Goal: Task Accomplishment & Management: Manage account settings

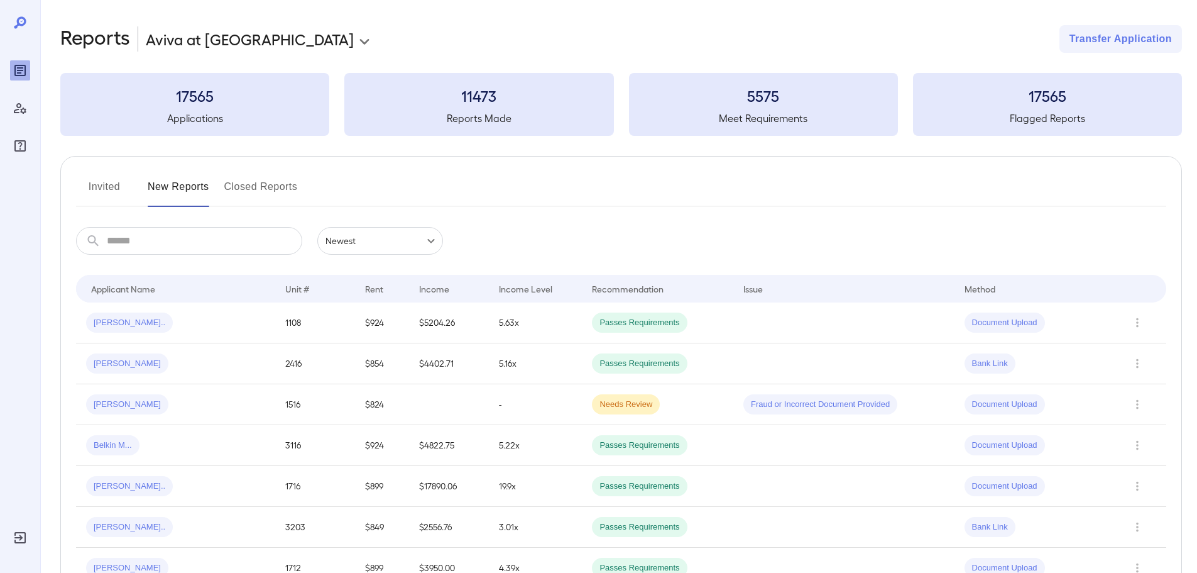
click at [119, 191] on button "Invited" at bounding box center [104, 192] width 57 height 30
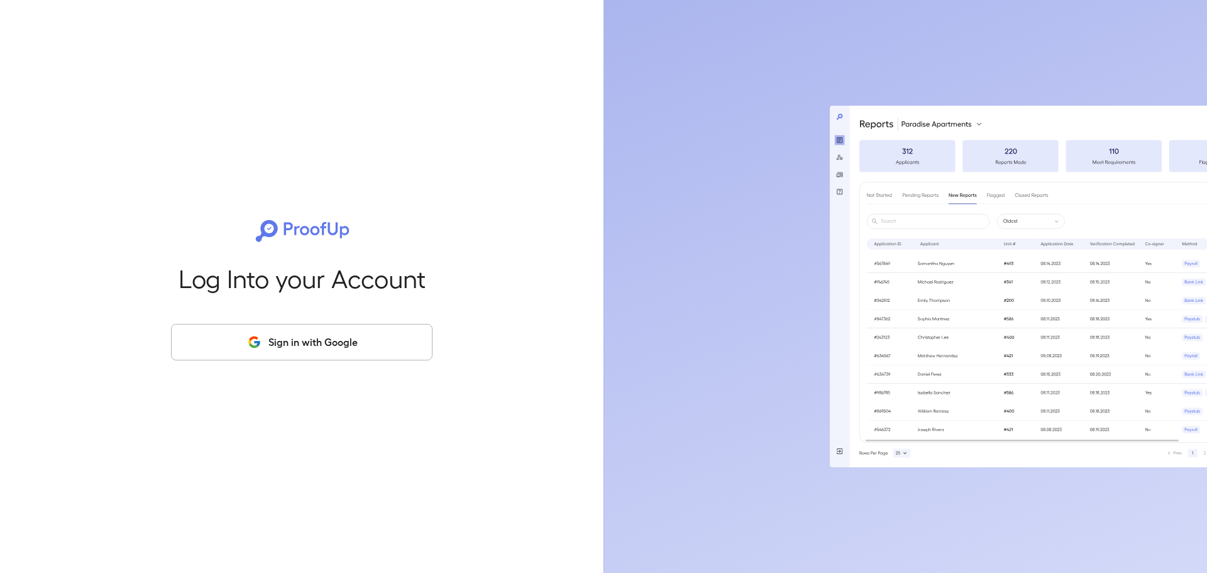
click at [349, 345] on button "Sign in with Google" at bounding box center [301, 342] width 261 height 36
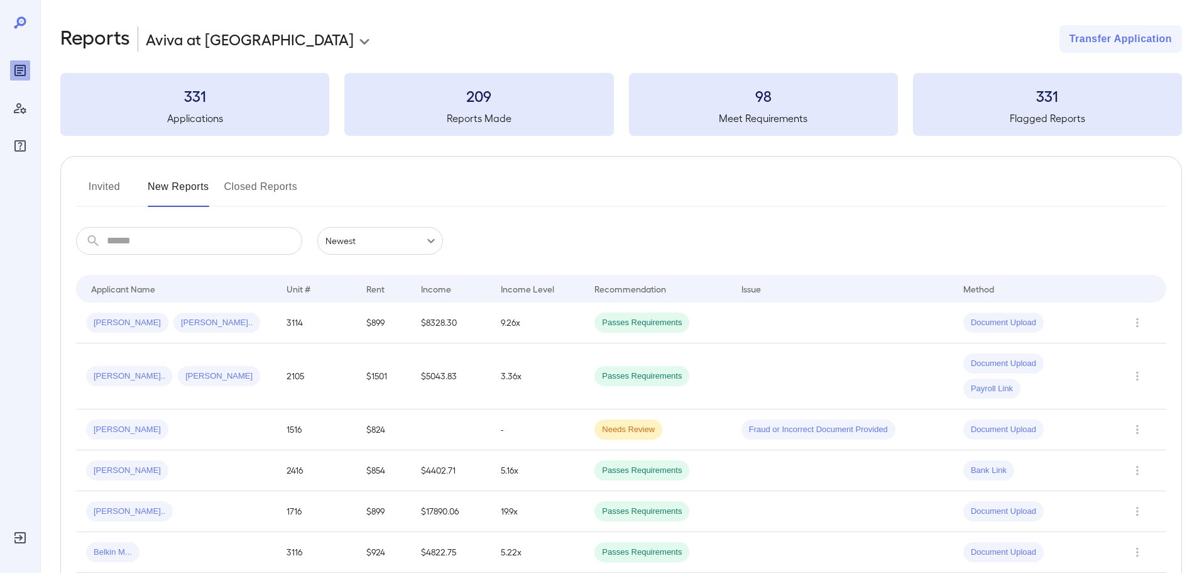
click at [116, 187] on button "Invited" at bounding box center [104, 192] width 57 height 30
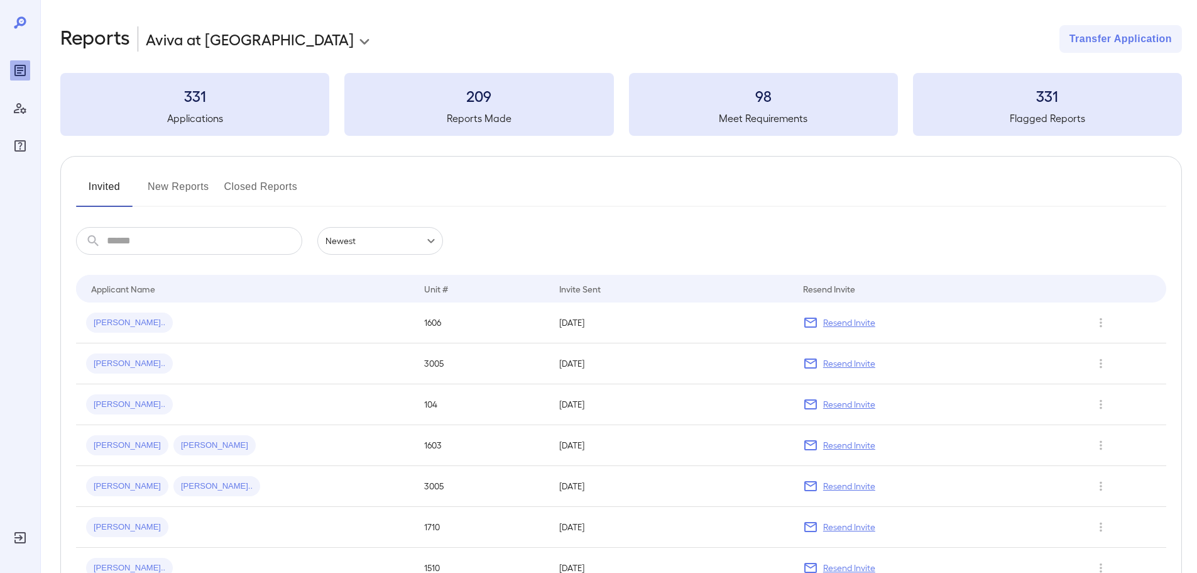
click at [160, 189] on button "New Reports" at bounding box center [179, 192] width 62 height 30
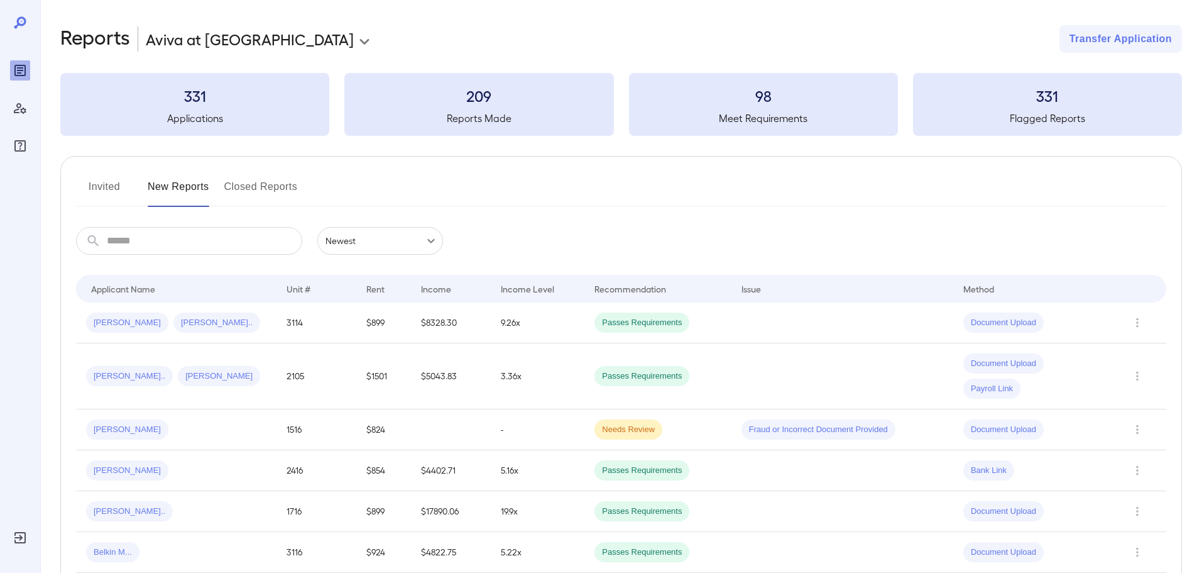
click at [111, 189] on button "Invited" at bounding box center [104, 192] width 57 height 30
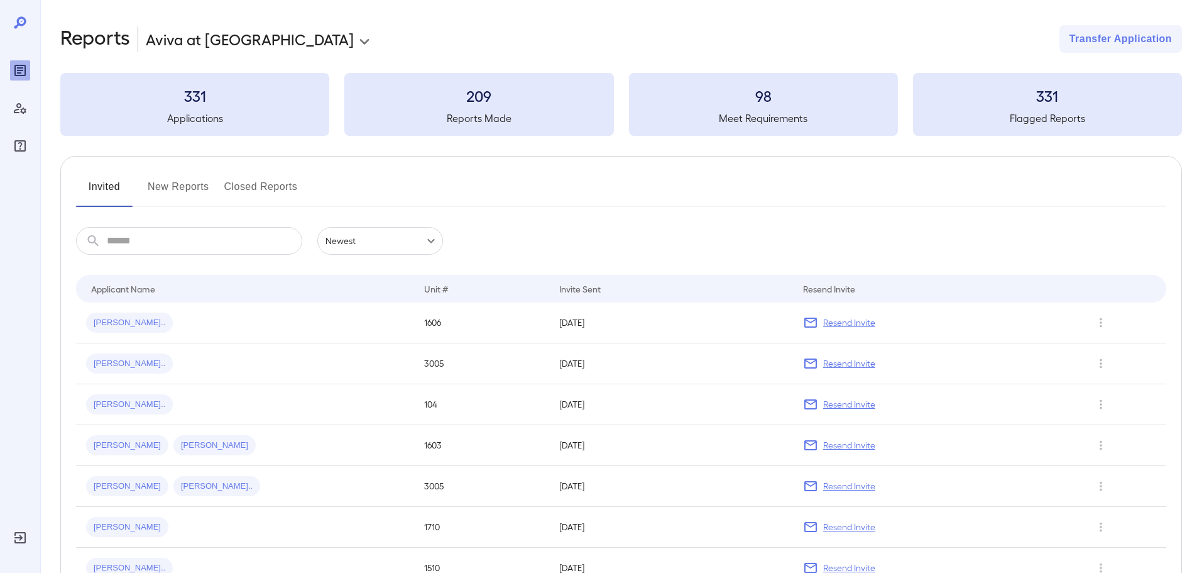
click at [168, 187] on button "New Reports" at bounding box center [179, 192] width 62 height 30
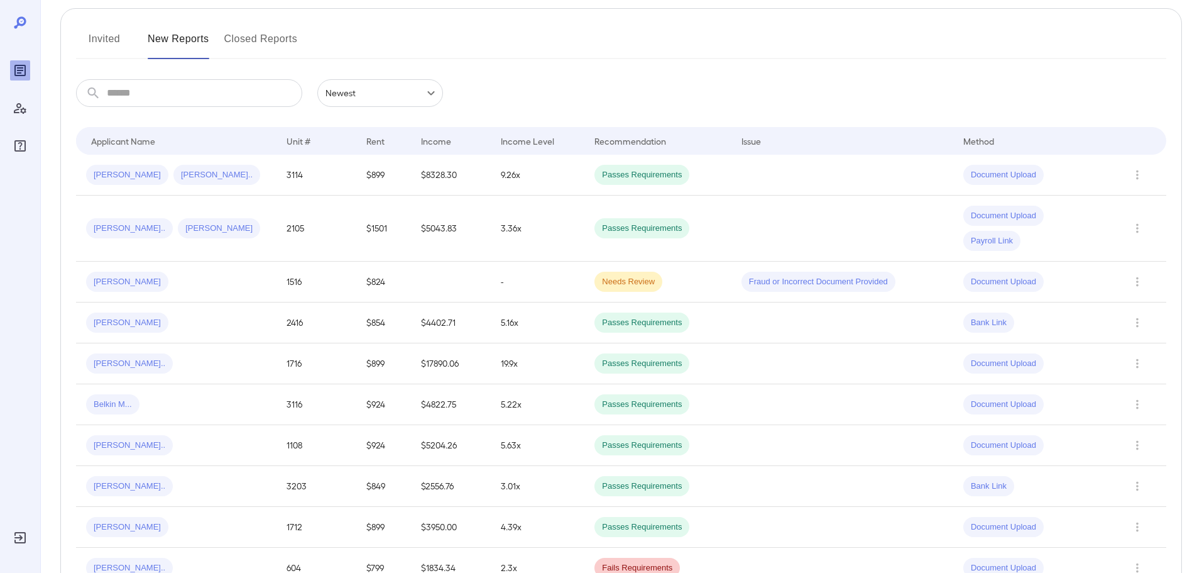
scroll to position [126, 0]
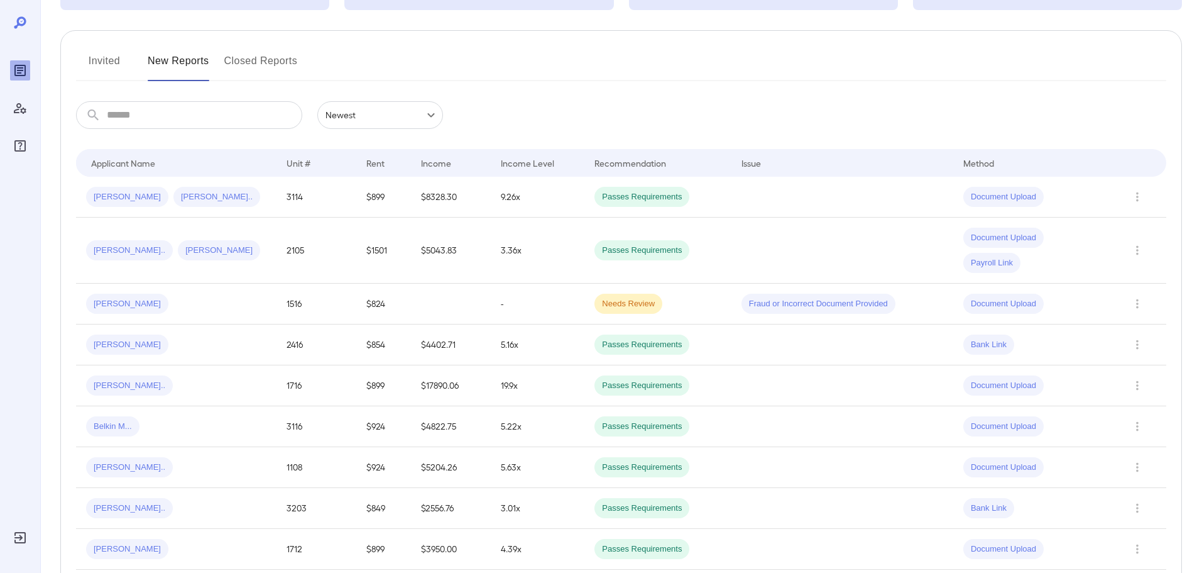
click at [107, 76] on button "Invited" at bounding box center [104, 66] width 57 height 30
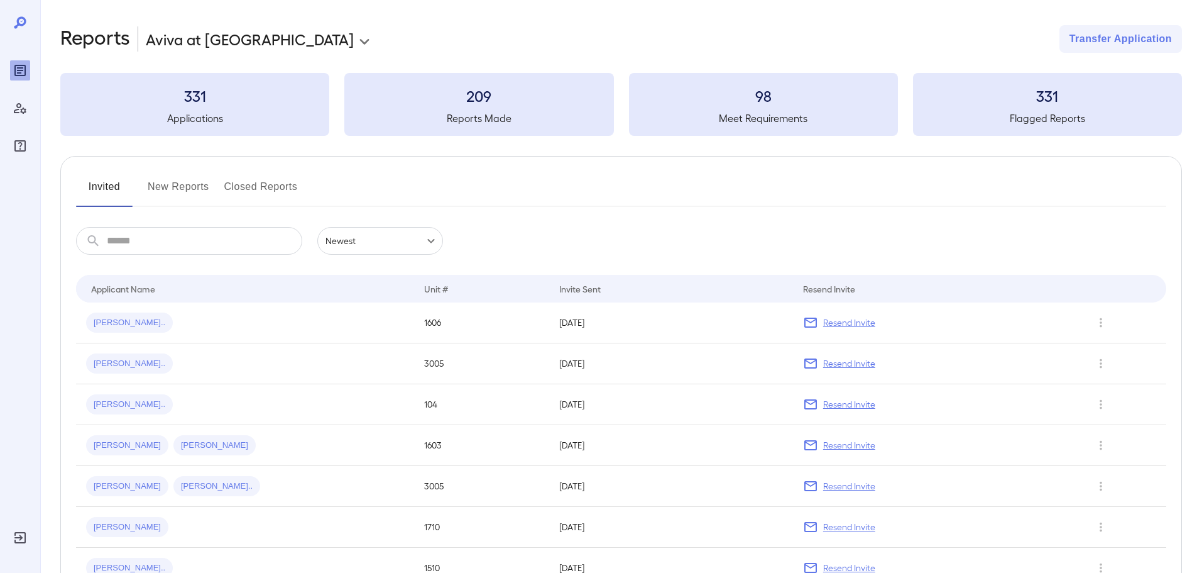
click at [150, 246] on input "text" at bounding box center [204, 241] width 195 height 28
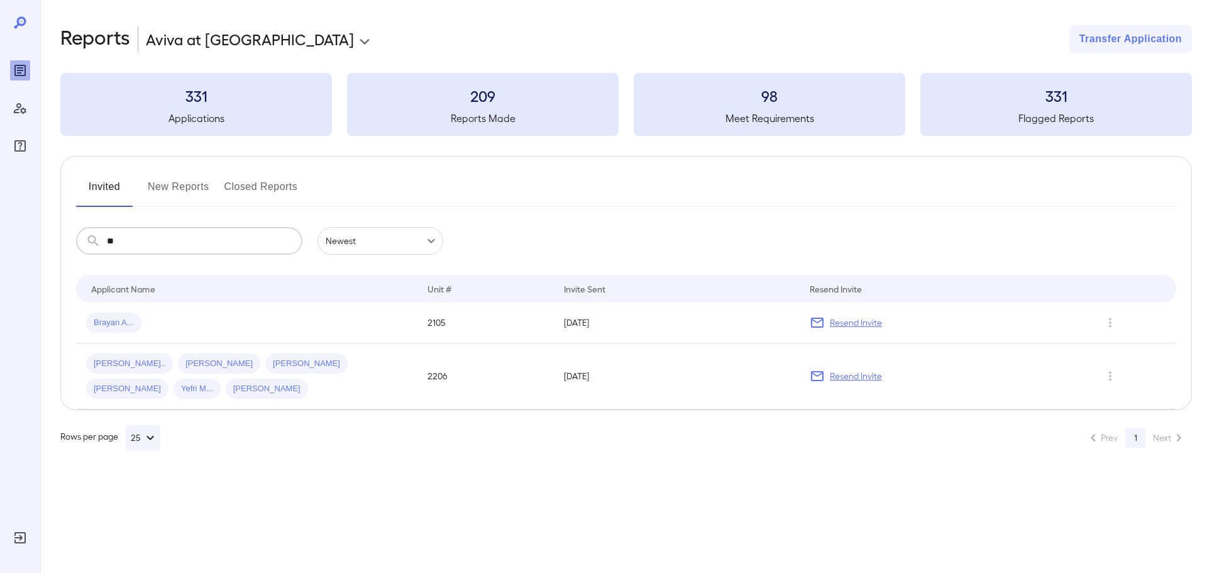
type input "*"
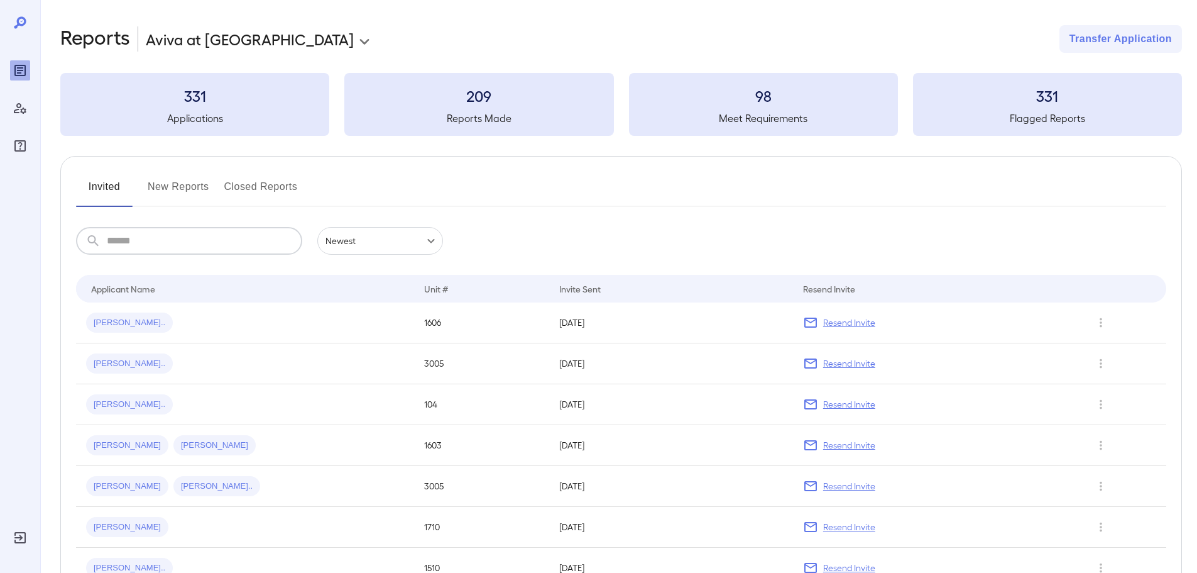
click at [393, 188] on div "Invited New Reports Closed Reports" at bounding box center [621, 192] width 1090 height 30
click at [186, 188] on button "New Reports" at bounding box center [179, 192] width 62 height 30
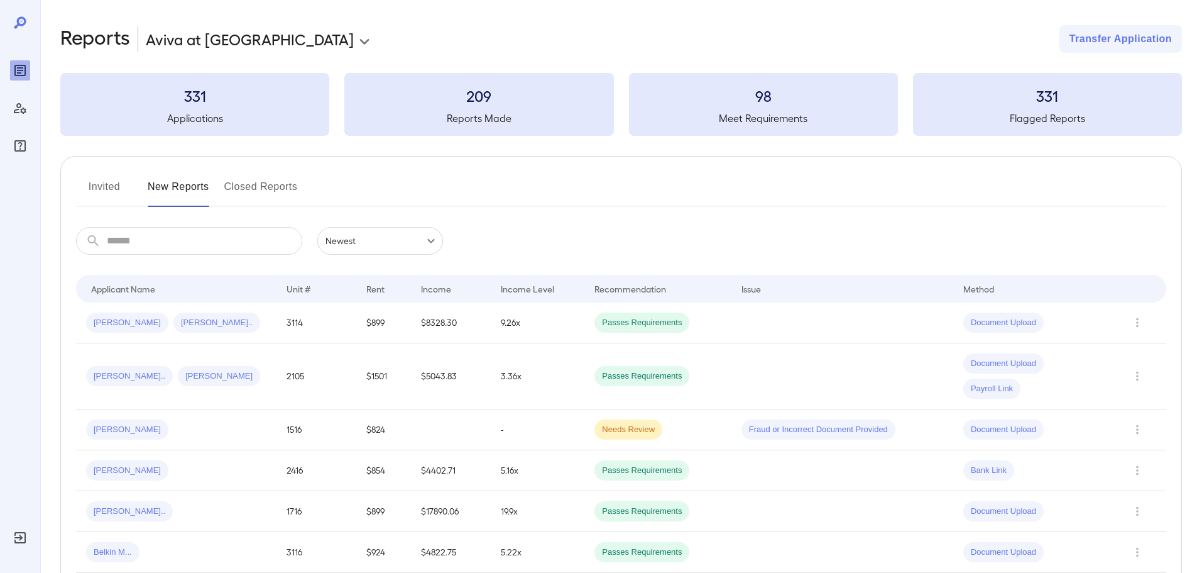
click at [122, 184] on button "Invited" at bounding box center [104, 192] width 57 height 30
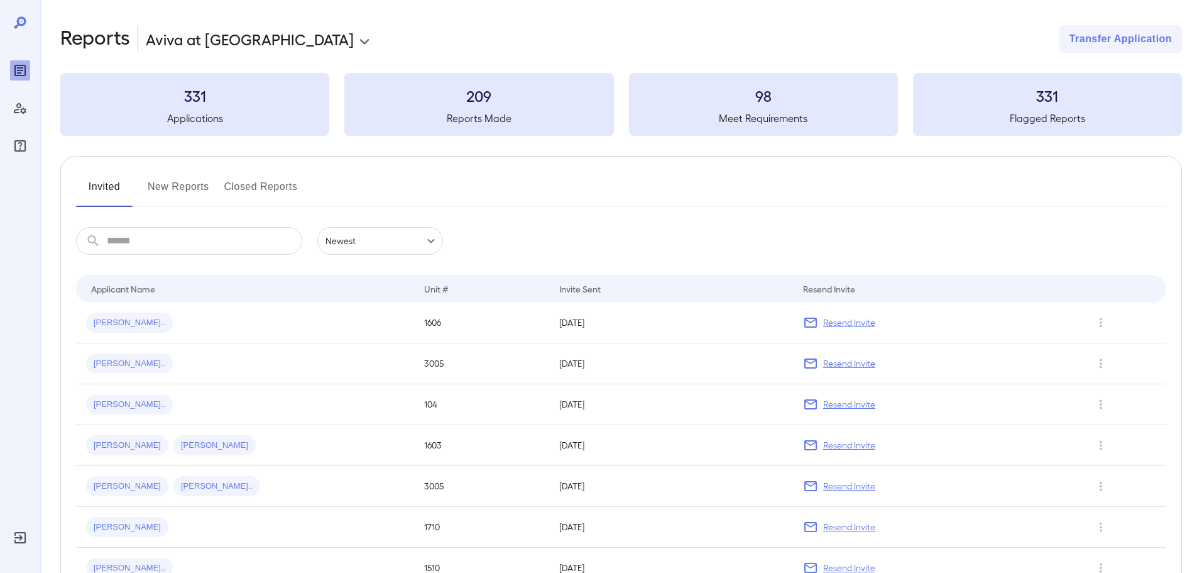
click at [464, 193] on div "Invited New Reports Closed Reports" at bounding box center [621, 192] width 1090 height 30
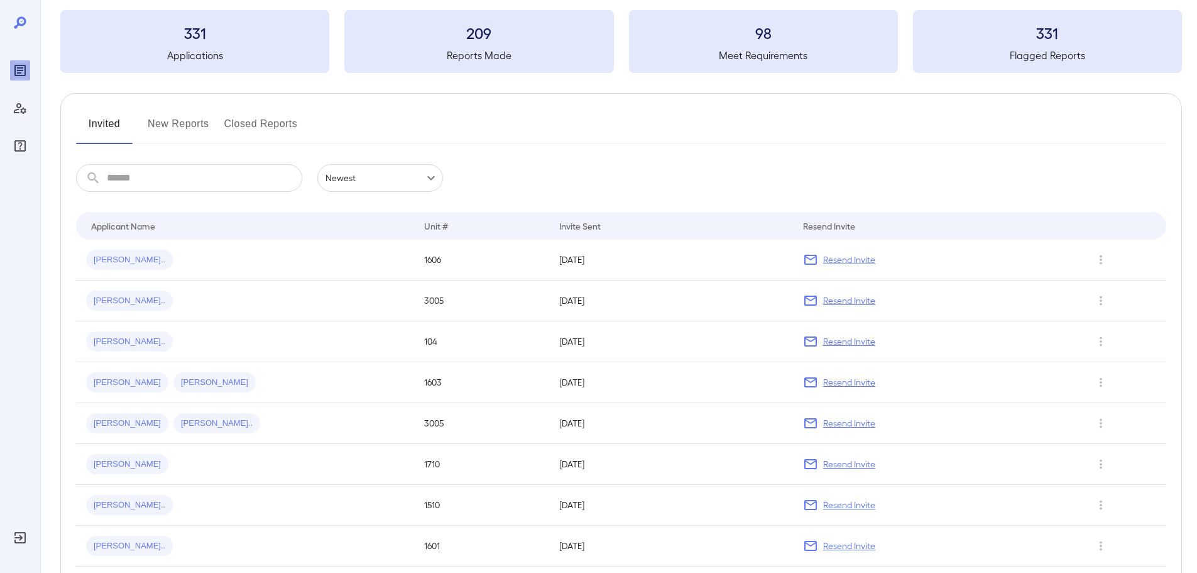
click at [205, 122] on button "New Reports" at bounding box center [179, 129] width 62 height 30
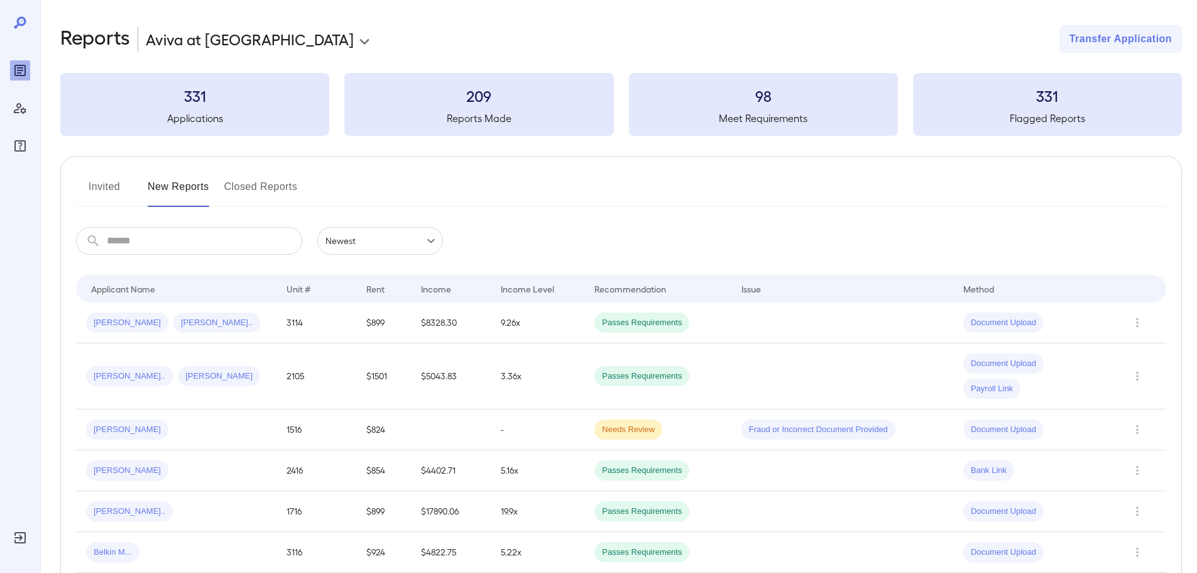
click at [434, 202] on div "Invited New Reports Closed Reports" at bounding box center [621, 192] width 1090 height 30
click at [460, 188] on div "Invited New Reports Closed Reports" at bounding box center [621, 192] width 1090 height 30
click at [108, 192] on button "Invited" at bounding box center [104, 192] width 57 height 30
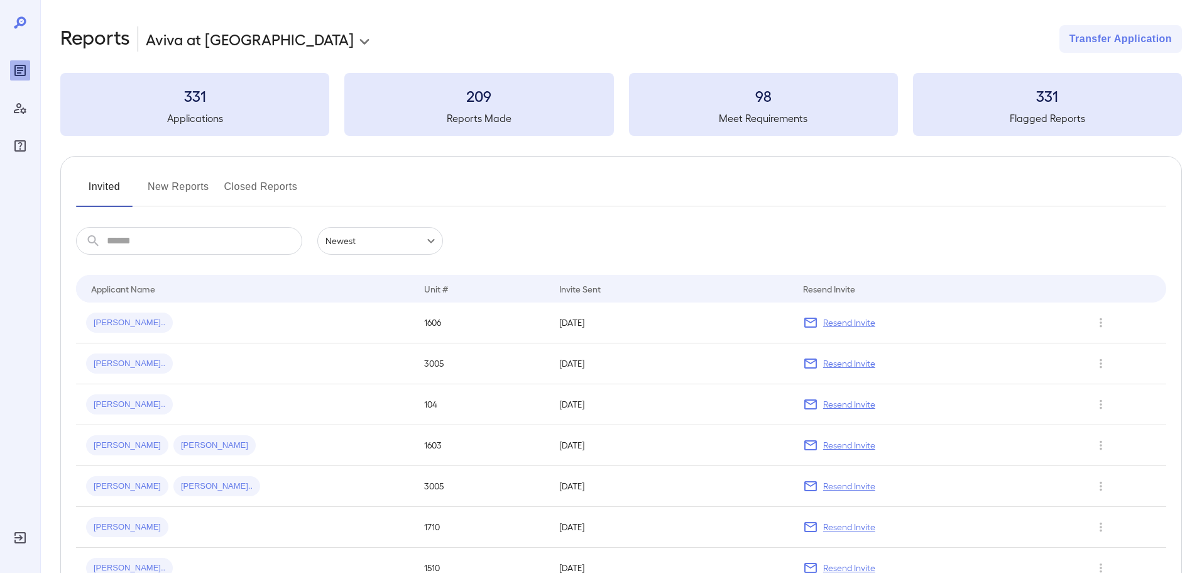
click at [201, 190] on button "New Reports" at bounding box center [179, 192] width 62 height 30
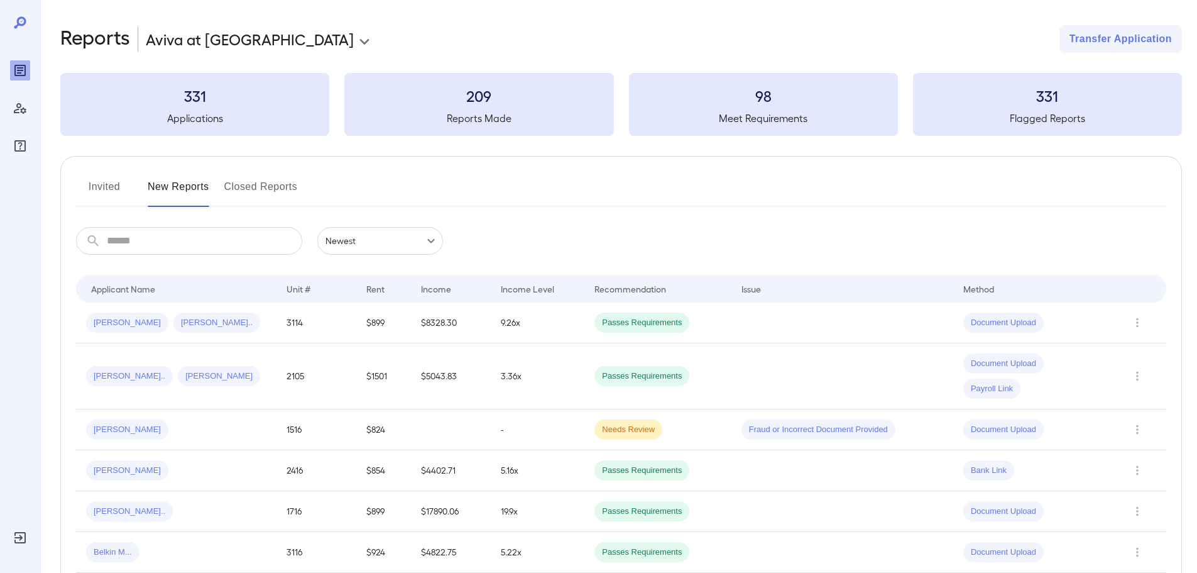
click at [117, 185] on button "Invited" at bounding box center [104, 192] width 57 height 30
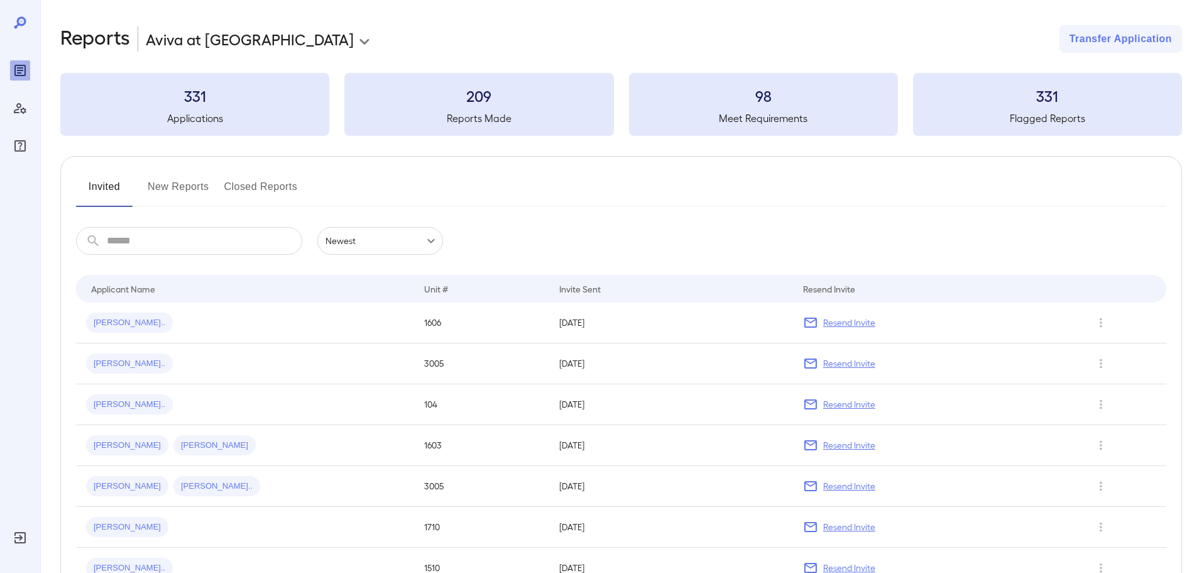
click at [189, 185] on button "New Reports" at bounding box center [179, 192] width 62 height 30
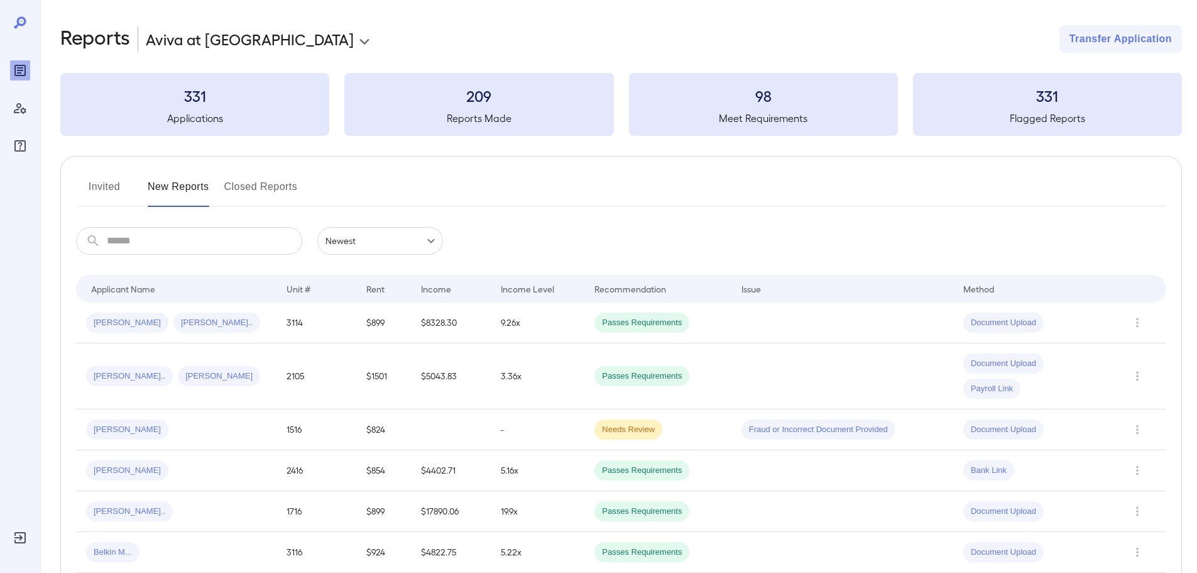
click at [106, 185] on button "Invited" at bounding box center [104, 192] width 57 height 30
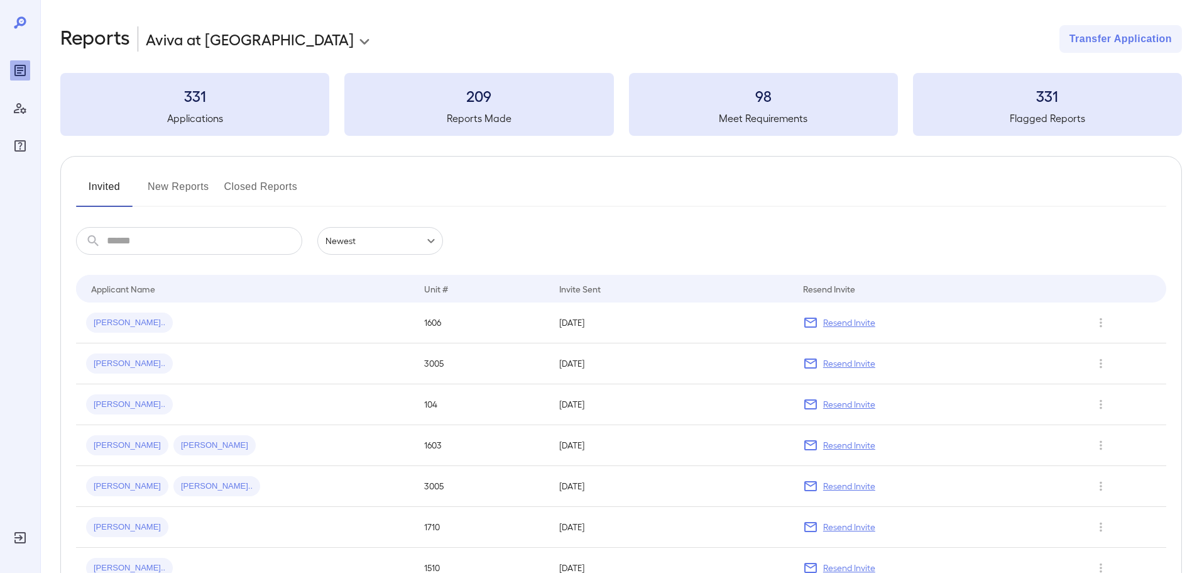
click at [172, 191] on button "New Reports" at bounding box center [179, 192] width 62 height 30
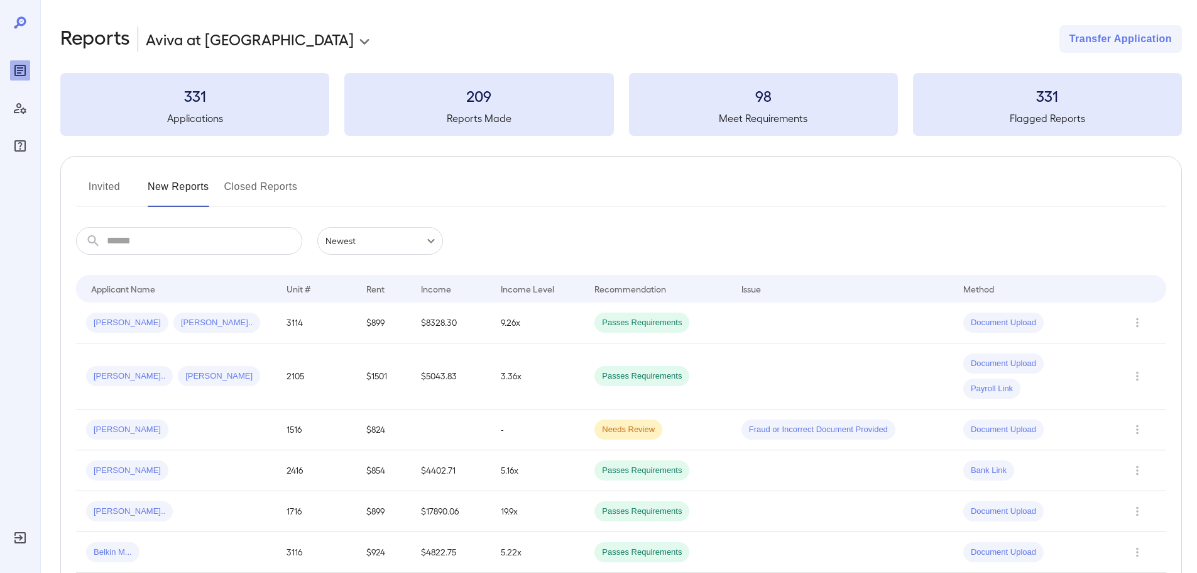
click at [485, 185] on div "Invited New Reports Closed Reports" at bounding box center [621, 192] width 1090 height 30
